Goal: Task Accomplishment & Management: Use online tool/utility

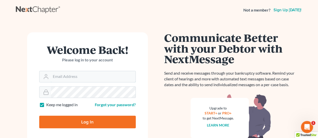
type input "rsalter@cmcurtislaw.com"
click at [80, 122] on input "Log In" at bounding box center [87, 122] width 96 height 13
type input "Thinking..."
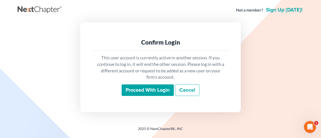
click at [161, 91] on input "Proceed with login" at bounding box center [148, 91] width 52 height 12
